Goal: Register for event/course

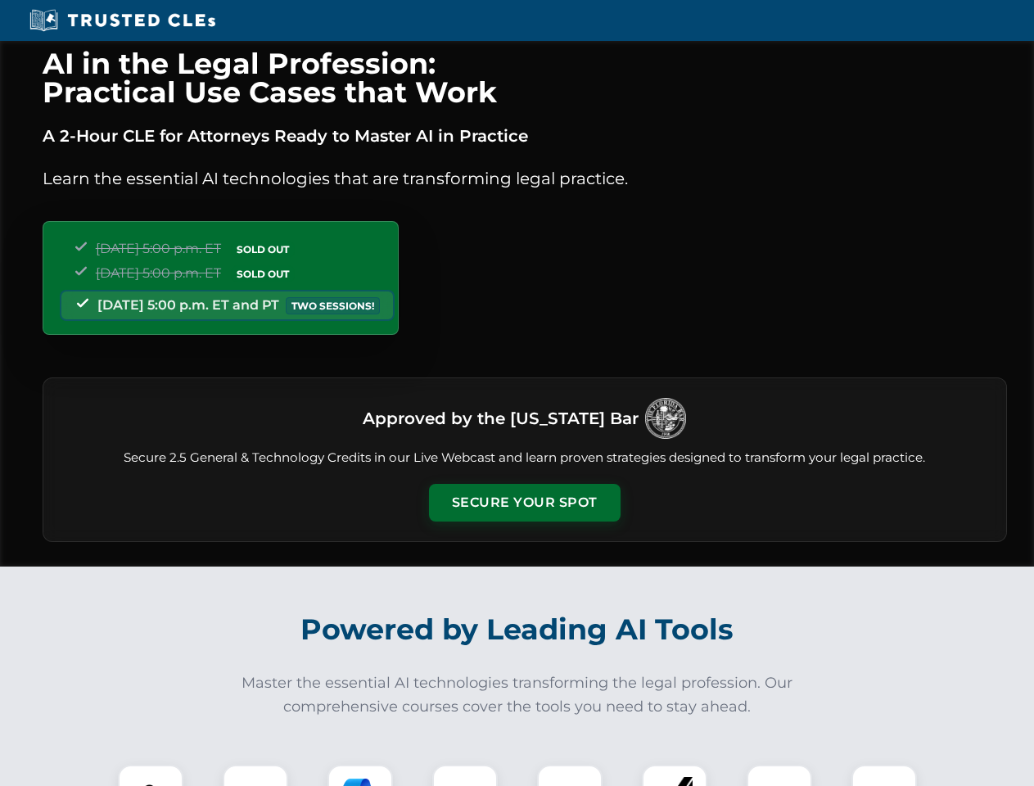
click at [524, 503] on button "Secure Your Spot" at bounding box center [525, 503] width 192 height 38
click at [151, 775] on img at bounding box center [150, 796] width 47 height 47
click at [255, 775] on div at bounding box center [255, 796] width 65 height 65
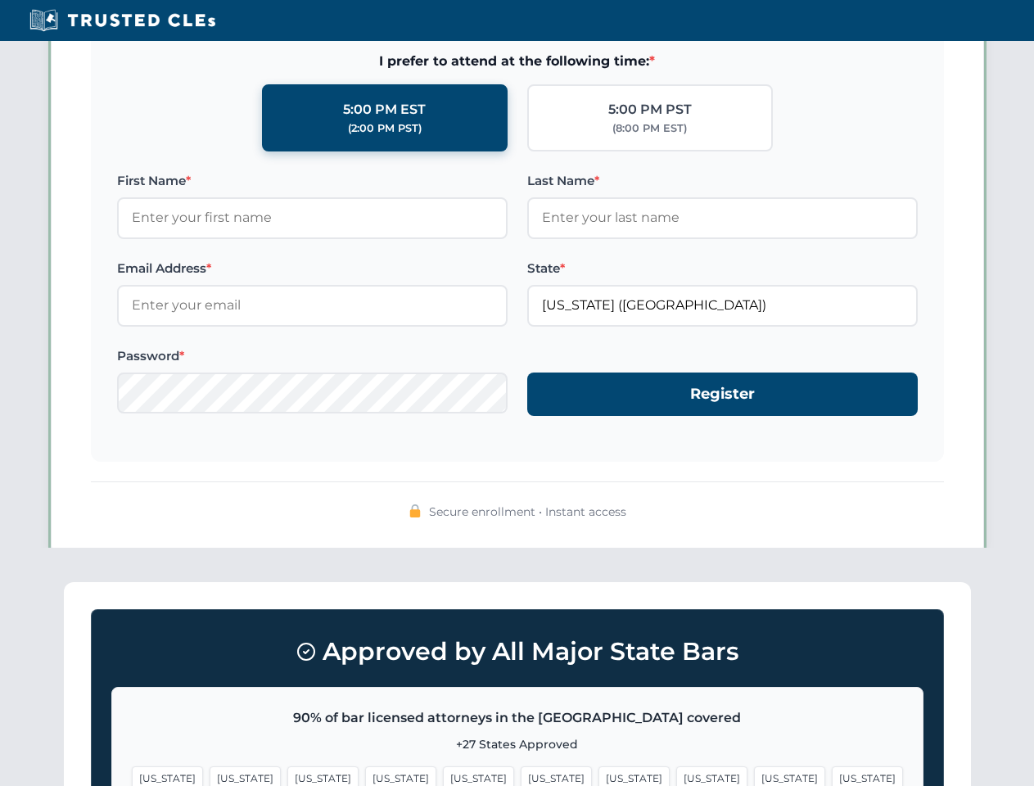
click at [754, 775] on span "[US_STATE]" at bounding box center [789, 778] width 71 height 24
